Goal: Information Seeking & Learning: Learn about a topic

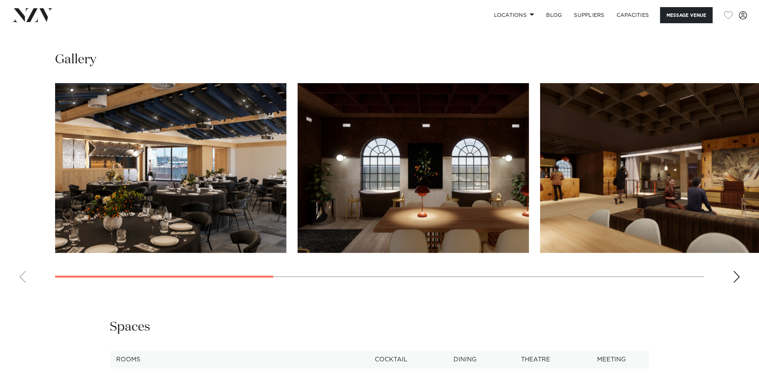
scroll to position [750, 0]
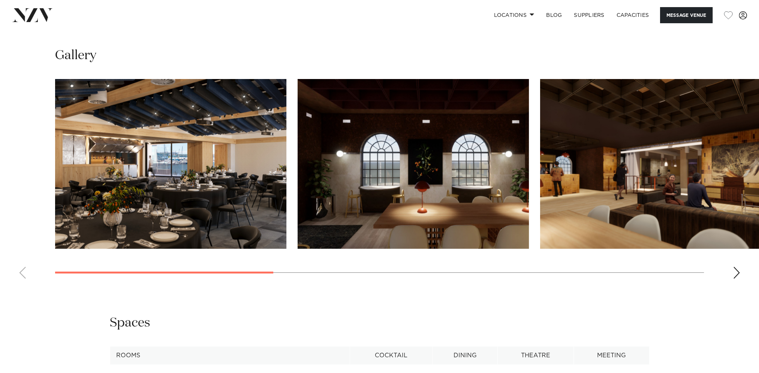
click at [737, 273] on div "Next slide" at bounding box center [736, 273] width 7 height 12
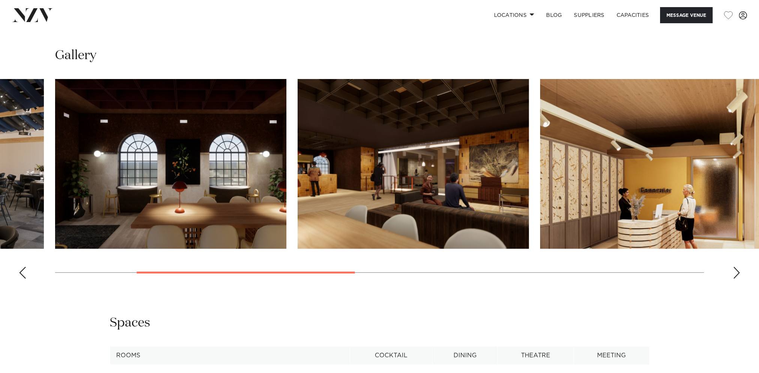
click at [737, 273] on div "Next slide" at bounding box center [736, 273] width 7 height 12
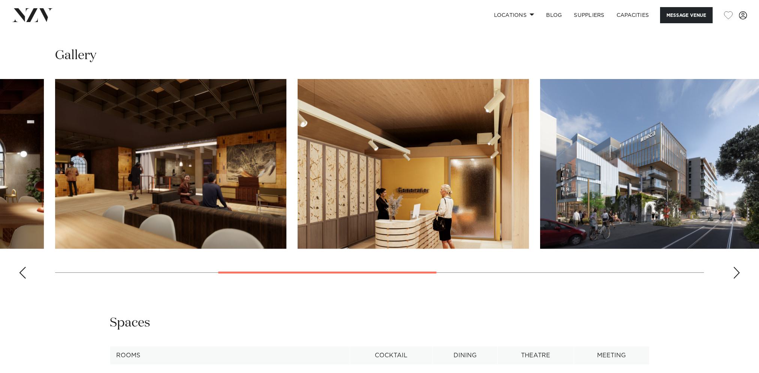
click at [737, 268] on div "Next slide" at bounding box center [736, 273] width 7 height 12
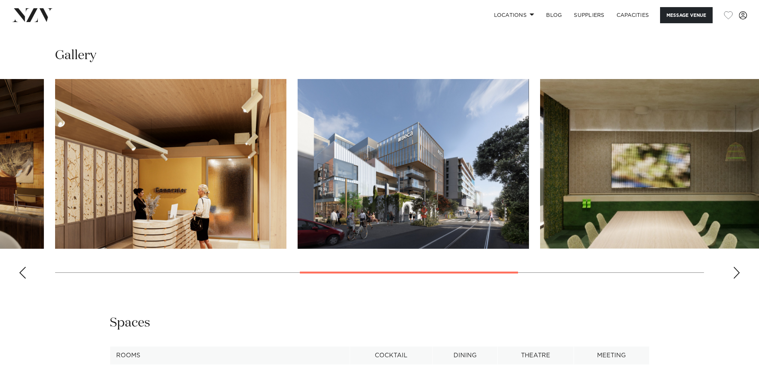
click at [737, 268] on div "Next slide" at bounding box center [736, 273] width 7 height 12
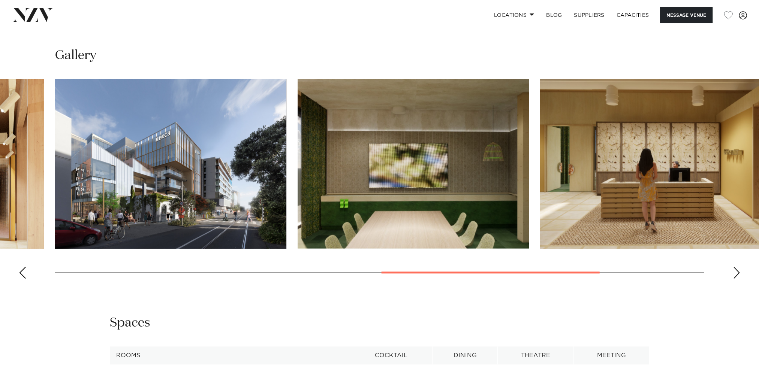
click at [737, 268] on div "Next slide" at bounding box center [736, 273] width 7 height 12
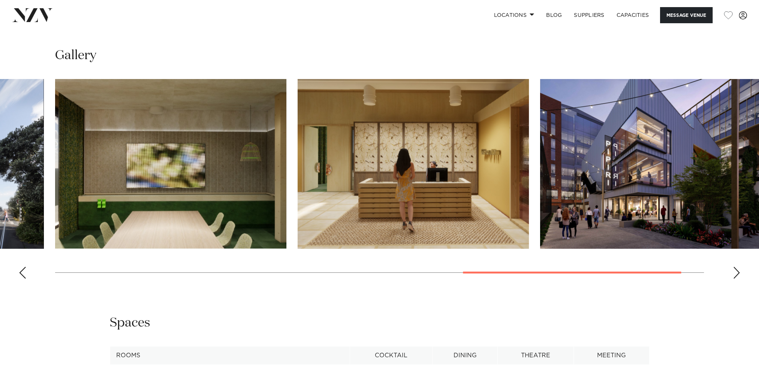
click at [737, 268] on div "Next slide" at bounding box center [736, 273] width 7 height 12
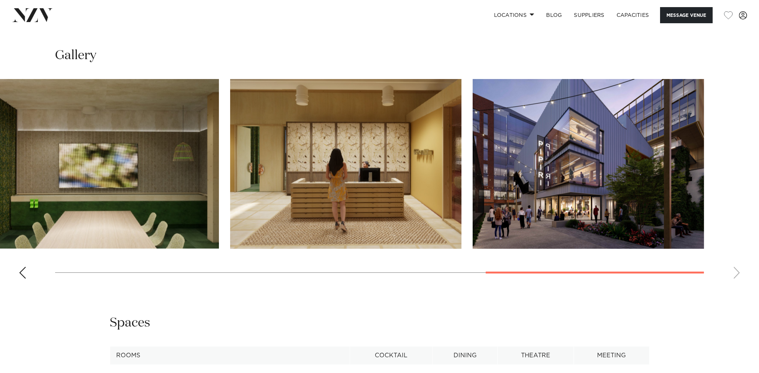
click at [21, 272] on div "Previous slide" at bounding box center [22, 273] width 7 height 12
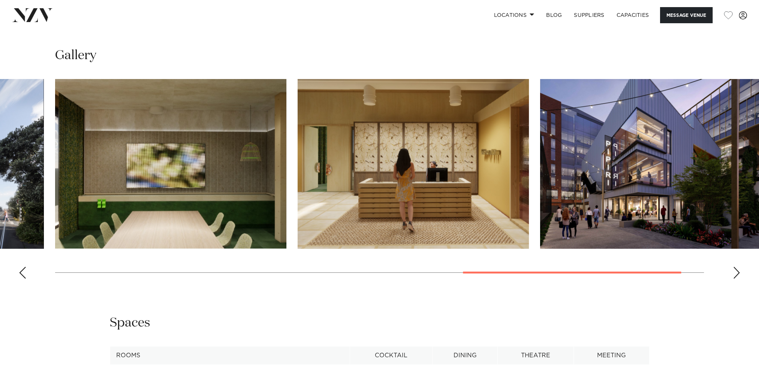
click at [21, 272] on div "Previous slide" at bounding box center [22, 273] width 7 height 12
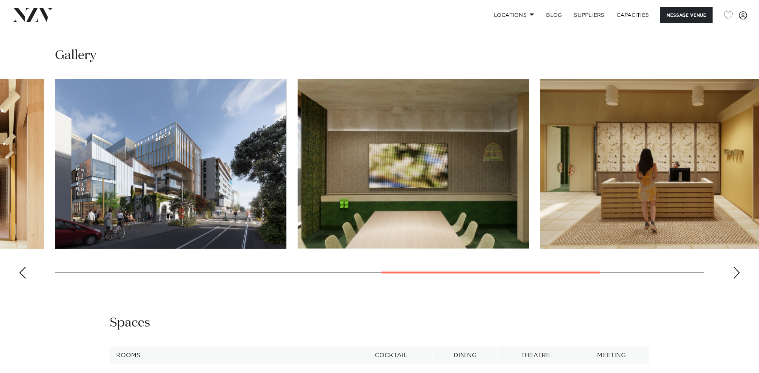
click at [21, 272] on div "Previous slide" at bounding box center [22, 273] width 7 height 12
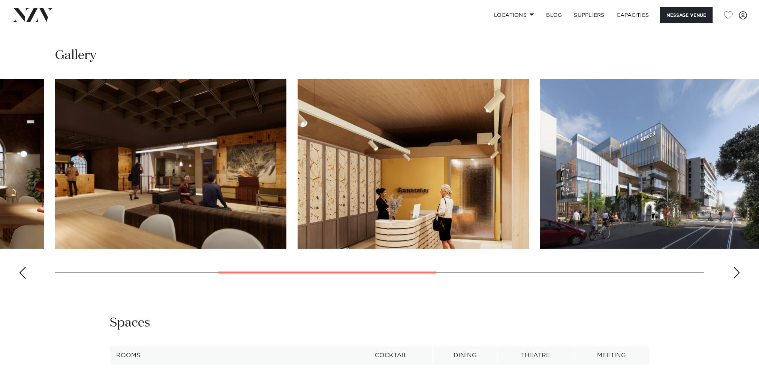
click at [21, 272] on div "Previous slide" at bounding box center [22, 273] width 7 height 12
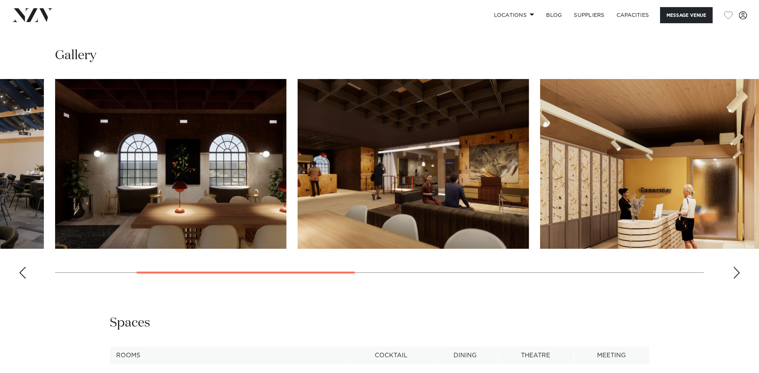
click at [21, 272] on div "Previous slide" at bounding box center [22, 273] width 7 height 12
click at [21, 272] on swiper-container at bounding box center [379, 182] width 759 height 206
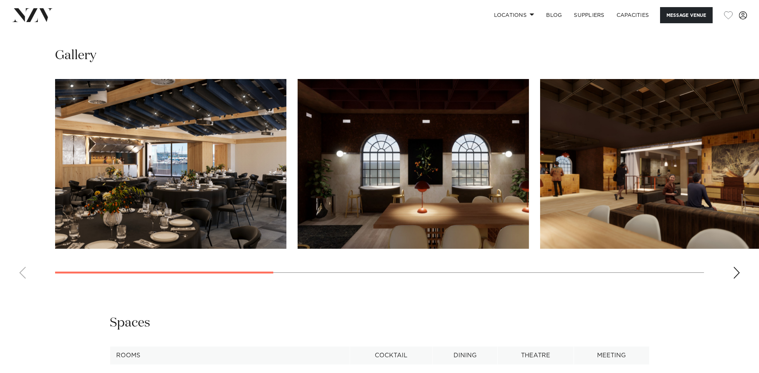
click at [21, 272] on swiper-container at bounding box center [379, 182] width 759 height 206
click at [154, 190] on img "1 / 8" at bounding box center [170, 164] width 231 height 170
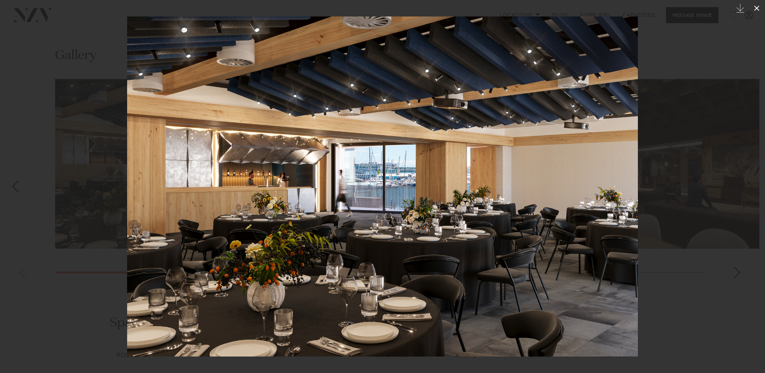
click at [757, 9] on icon at bounding box center [756, 8] width 9 height 9
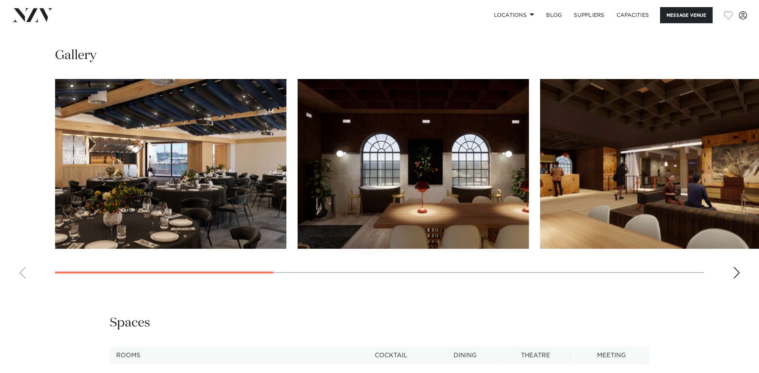
click at [454, 168] on img "2 / 8" at bounding box center [413, 164] width 231 height 170
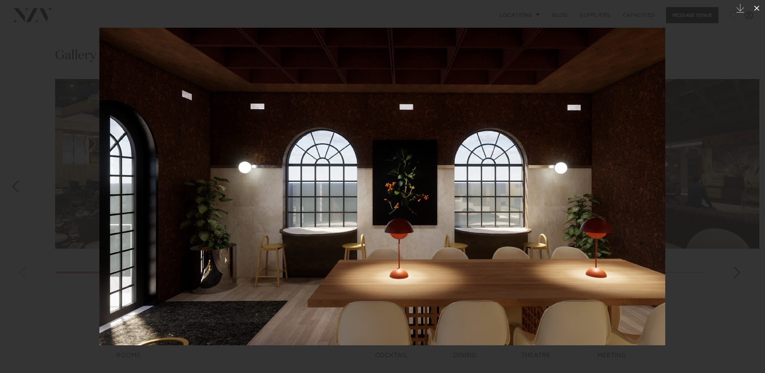
click at [757, 4] on icon at bounding box center [756, 8] width 9 height 9
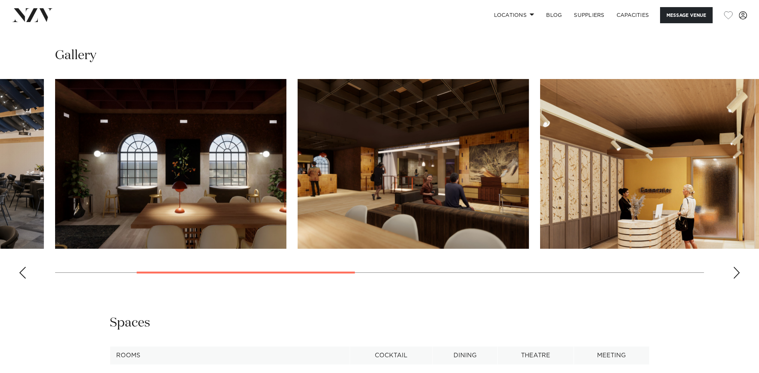
click at [662, 201] on img "4 / 8" at bounding box center [655, 164] width 231 height 170
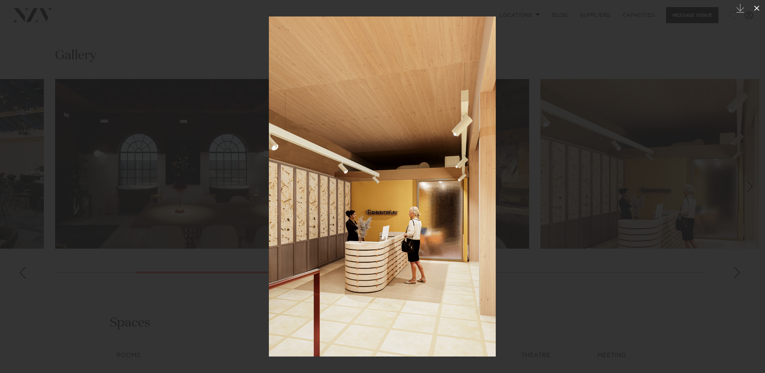
click at [755, 6] on icon at bounding box center [756, 8] width 9 height 9
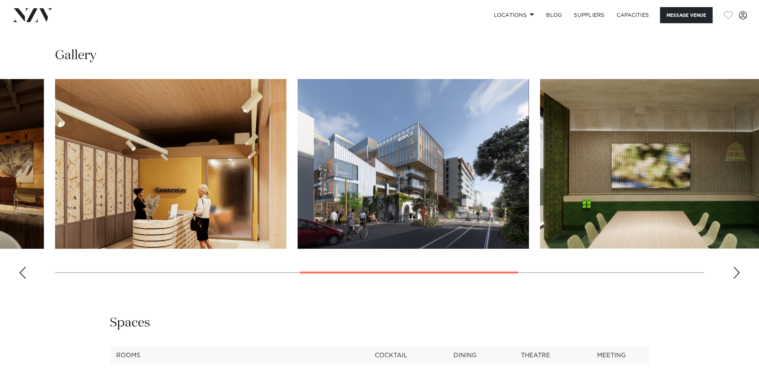
click at [24, 271] on div "Previous slide" at bounding box center [22, 273] width 7 height 12
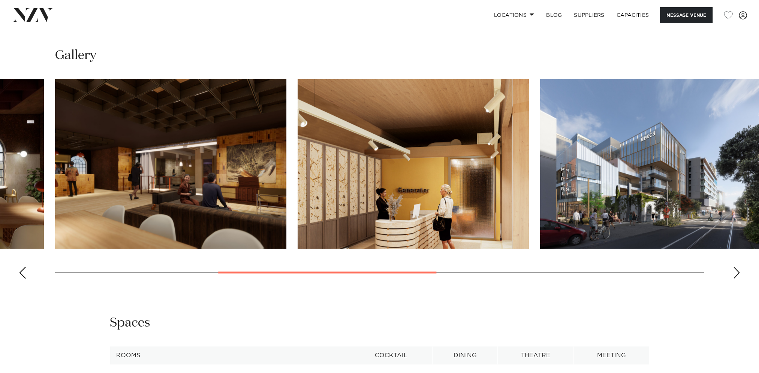
click at [24, 271] on div "Previous slide" at bounding box center [22, 273] width 7 height 12
